Goal: Complete application form

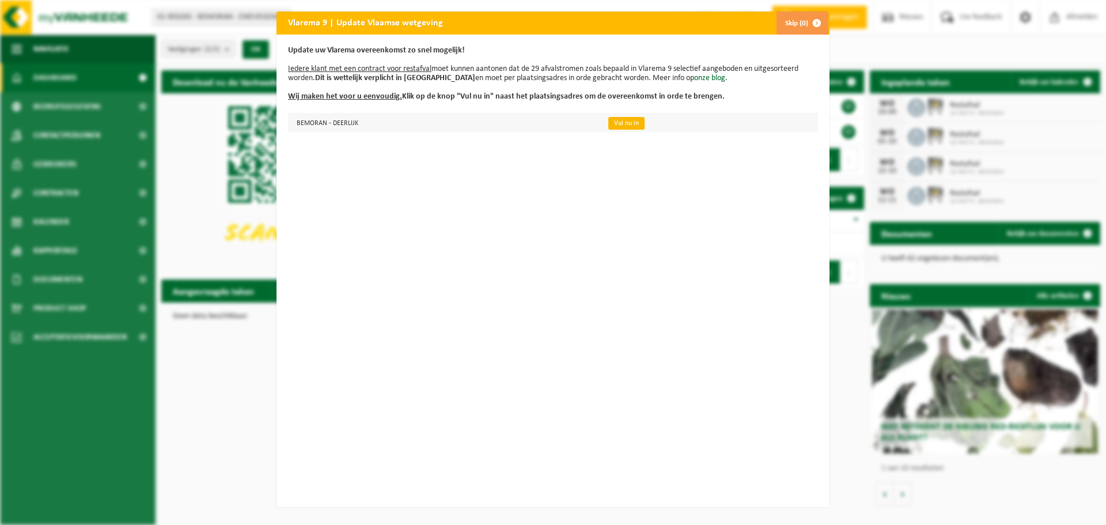
click at [612, 126] on link "Vul nu in" at bounding box center [626, 123] width 36 height 13
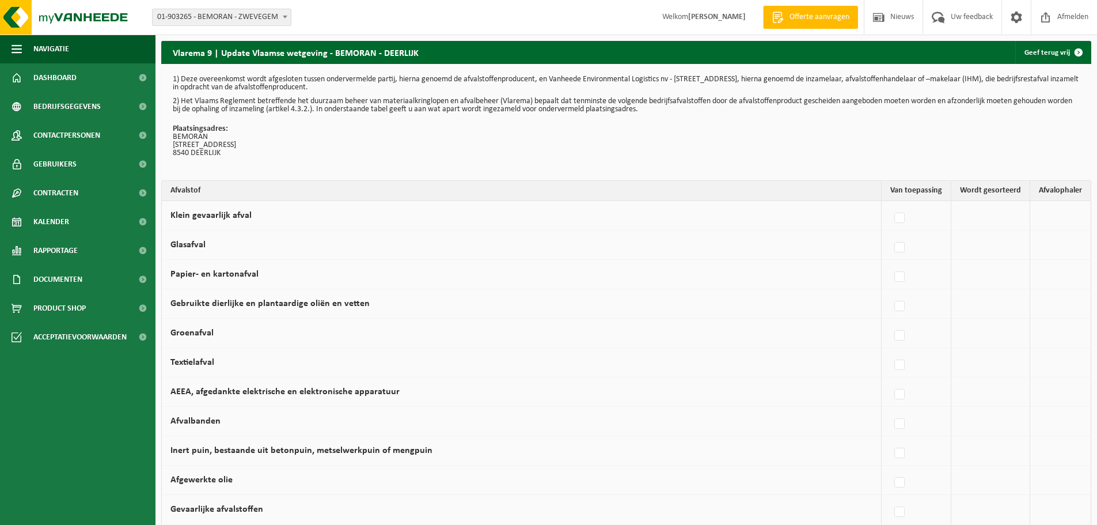
click at [963, 271] on td at bounding box center [991, 274] width 79 height 29
click at [1049, 263] on td "Vanheede Environmental Logistics Concullega Containerpark Gemeentelijke ophalin…" at bounding box center [1061, 274] width 60 height 29
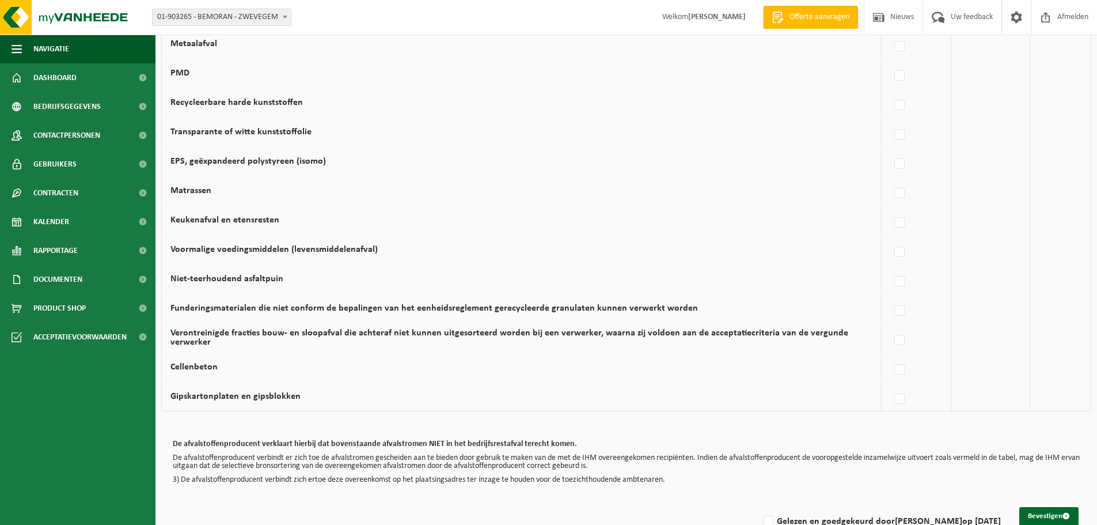
scroll to position [670, 0]
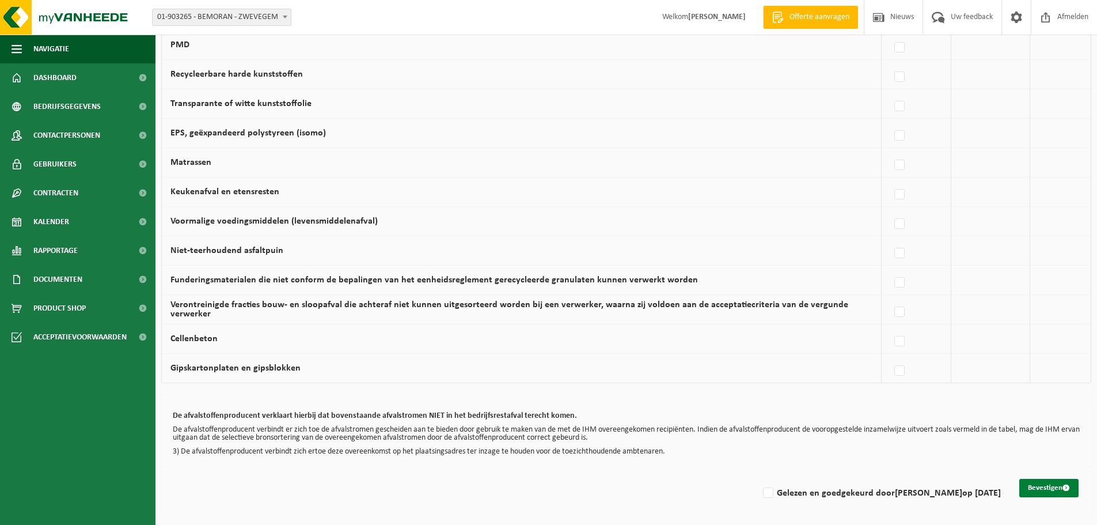
click at [1029, 488] on button "Bevestigen" at bounding box center [1049, 488] width 59 height 18
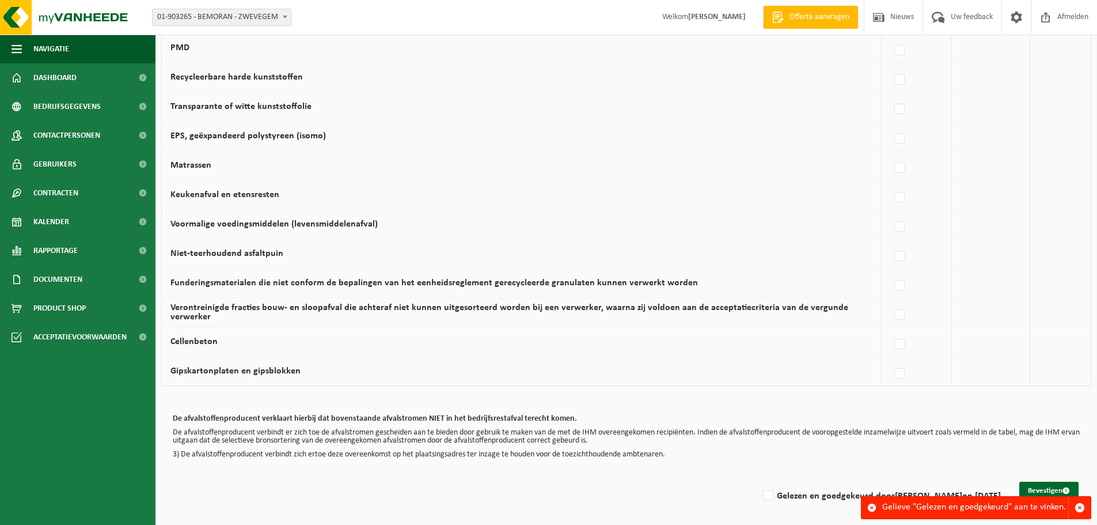
scroll to position [670, 0]
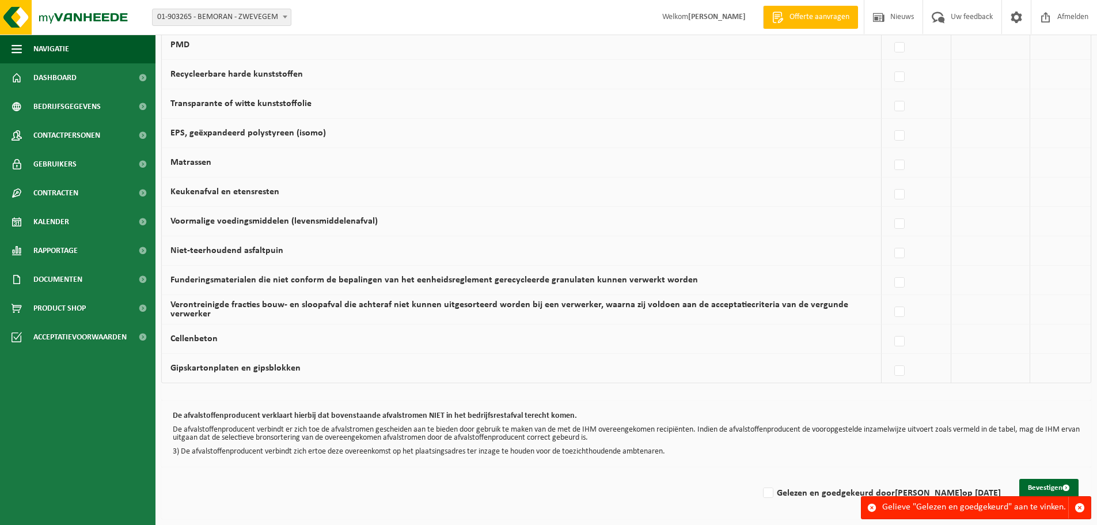
click at [873, 507] on span at bounding box center [872, 507] width 9 height 9
click at [787, 493] on label "Gelezen en goedgekeurd door krist tytgat op 04/09/25" at bounding box center [881, 492] width 240 height 17
click at [759, 479] on input "Gelezen en goedgekeurd door krist tytgat op 04/09/25" at bounding box center [759, 478] width 1 height 1
checkbox input "true"
click at [1028, 486] on button "Bevestigen" at bounding box center [1049, 488] width 59 height 18
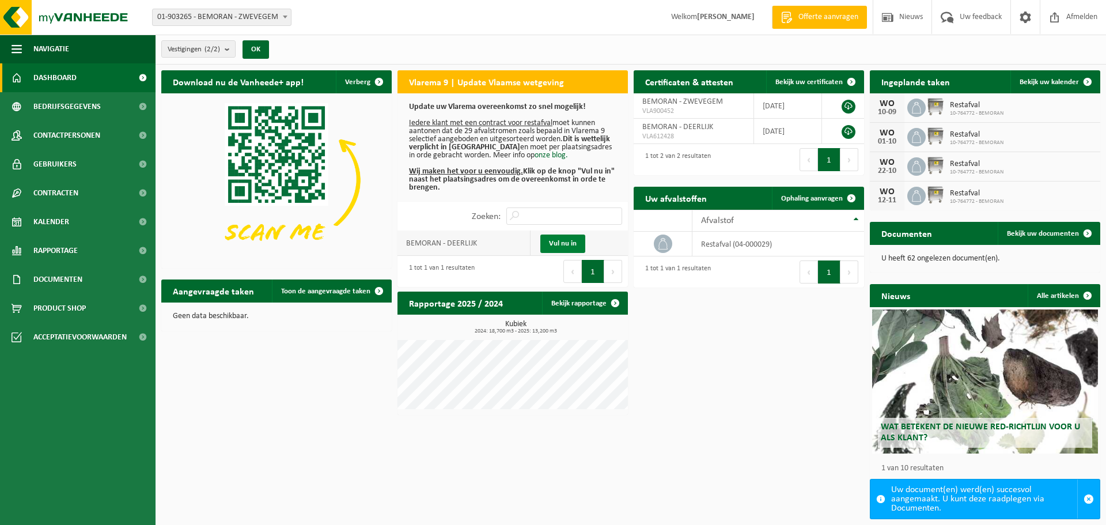
click at [547, 238] on link "Vul nu in" at bounding box center [562, 243] width 45 height 18
